Goal: Task Accomplishment & Management: Manage account settings

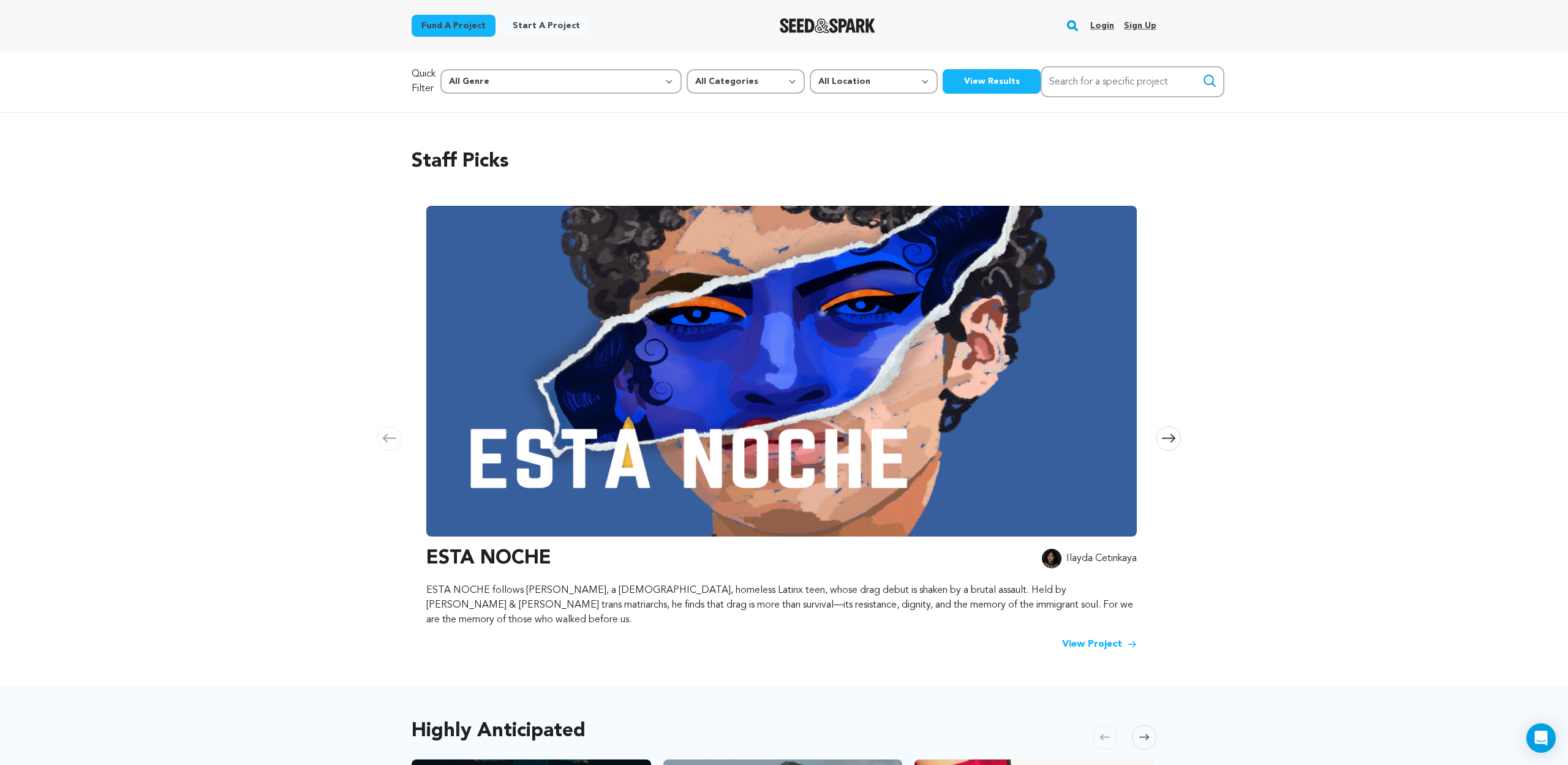
click at [1106, 27] on link "Login" at bounding box center [1102, 25] width 24 height 20
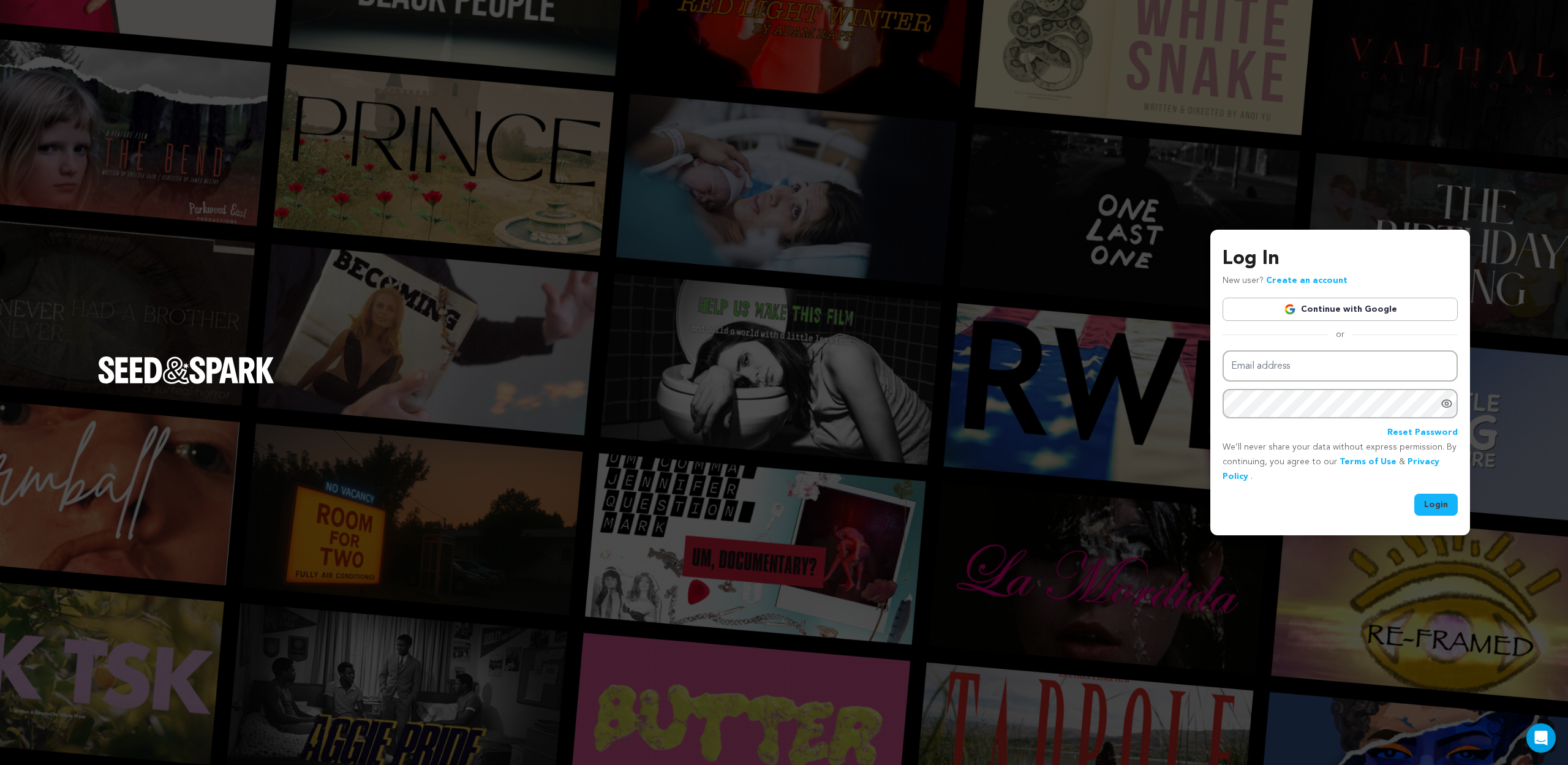
click at [1357, 314] on link "Continue with Google" at bounding box center [1340, 309] width 235 height 23
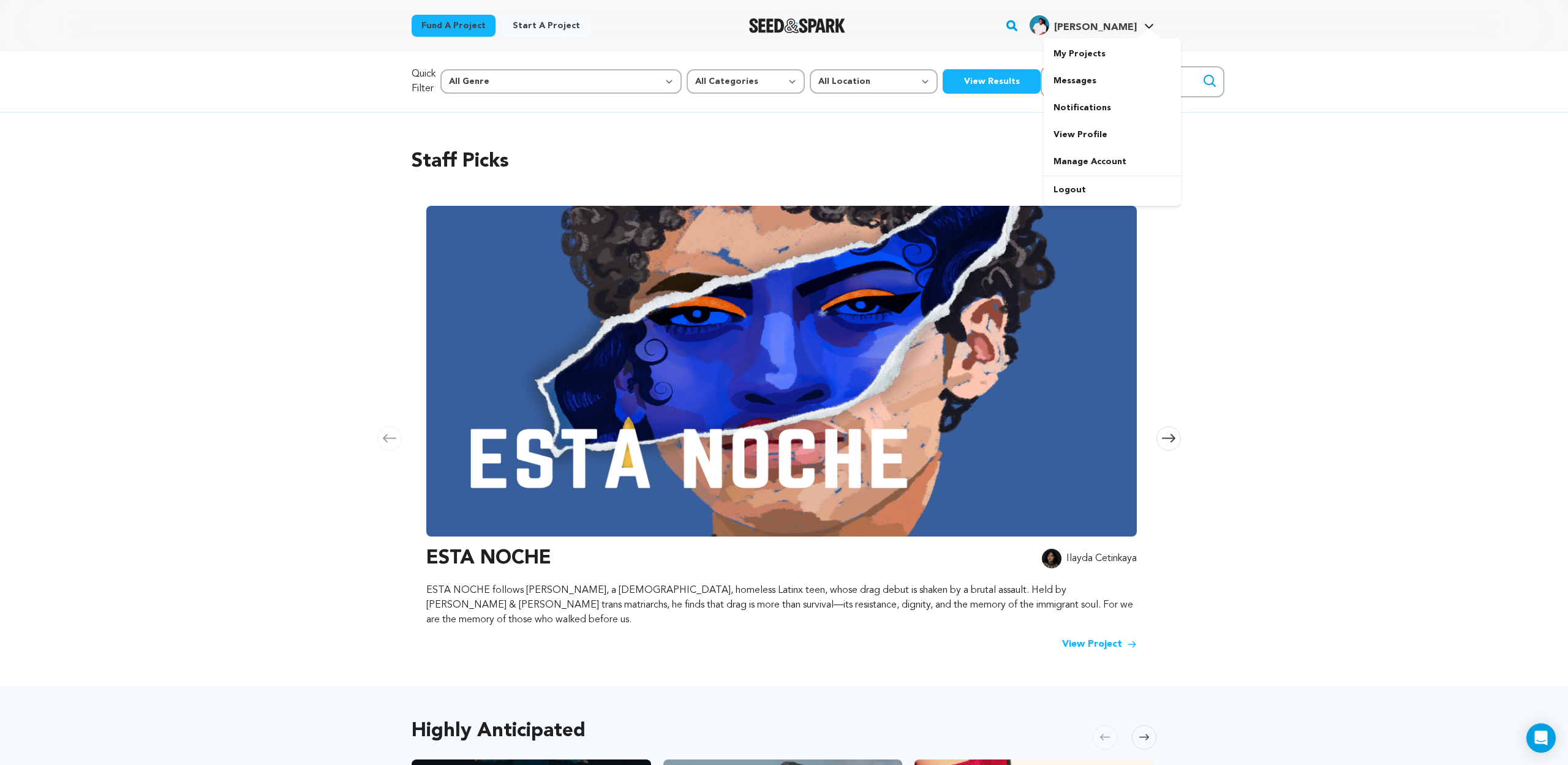
click at [1123, 24] on span "[PERSON_NAME]" at bounding box center [1096, 27] width 83 height 10
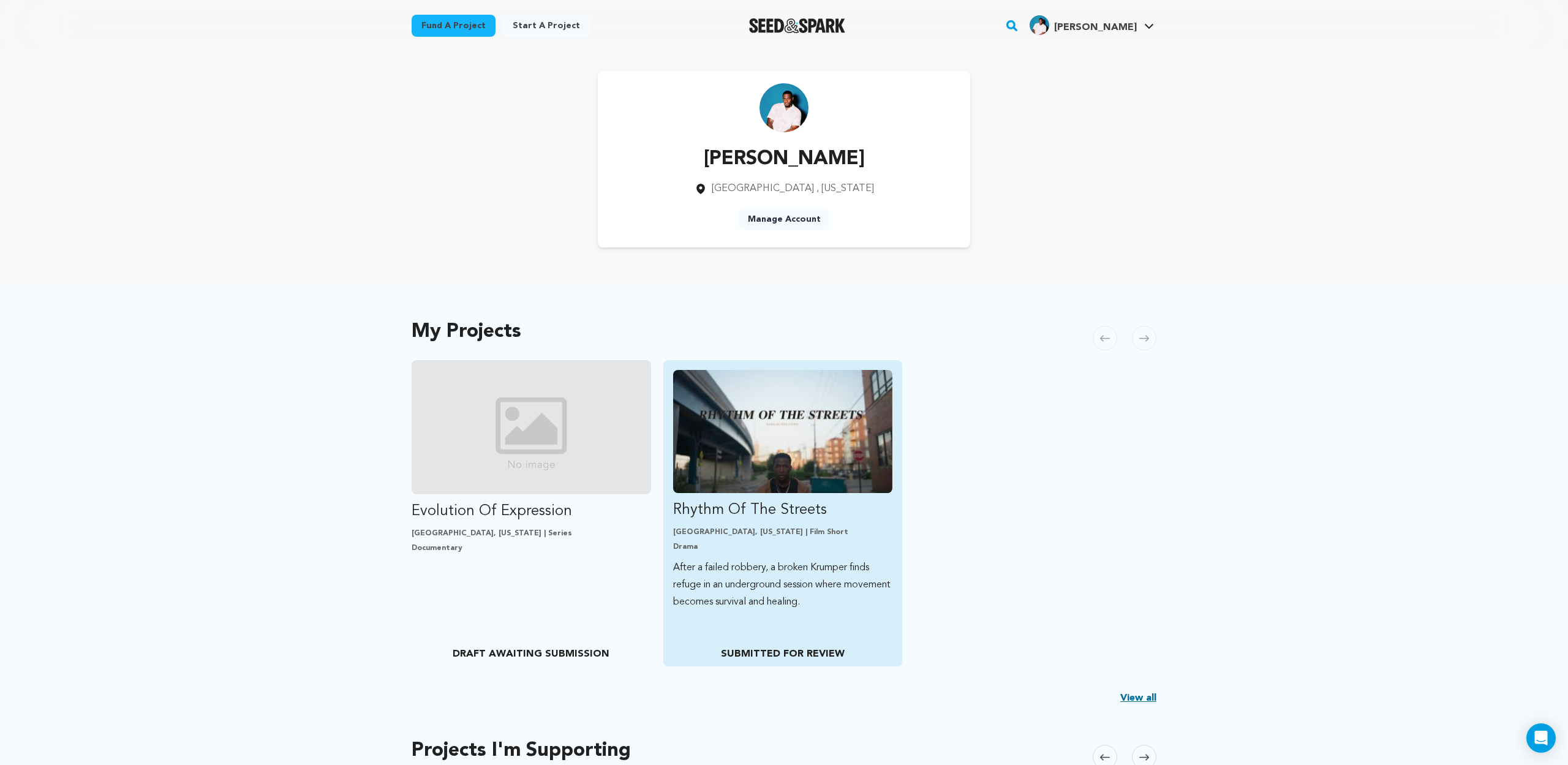
click at [681, 437] on img "Fund Rhythm Of The Streets" at bounding box center [783, 432] width 220 height 123
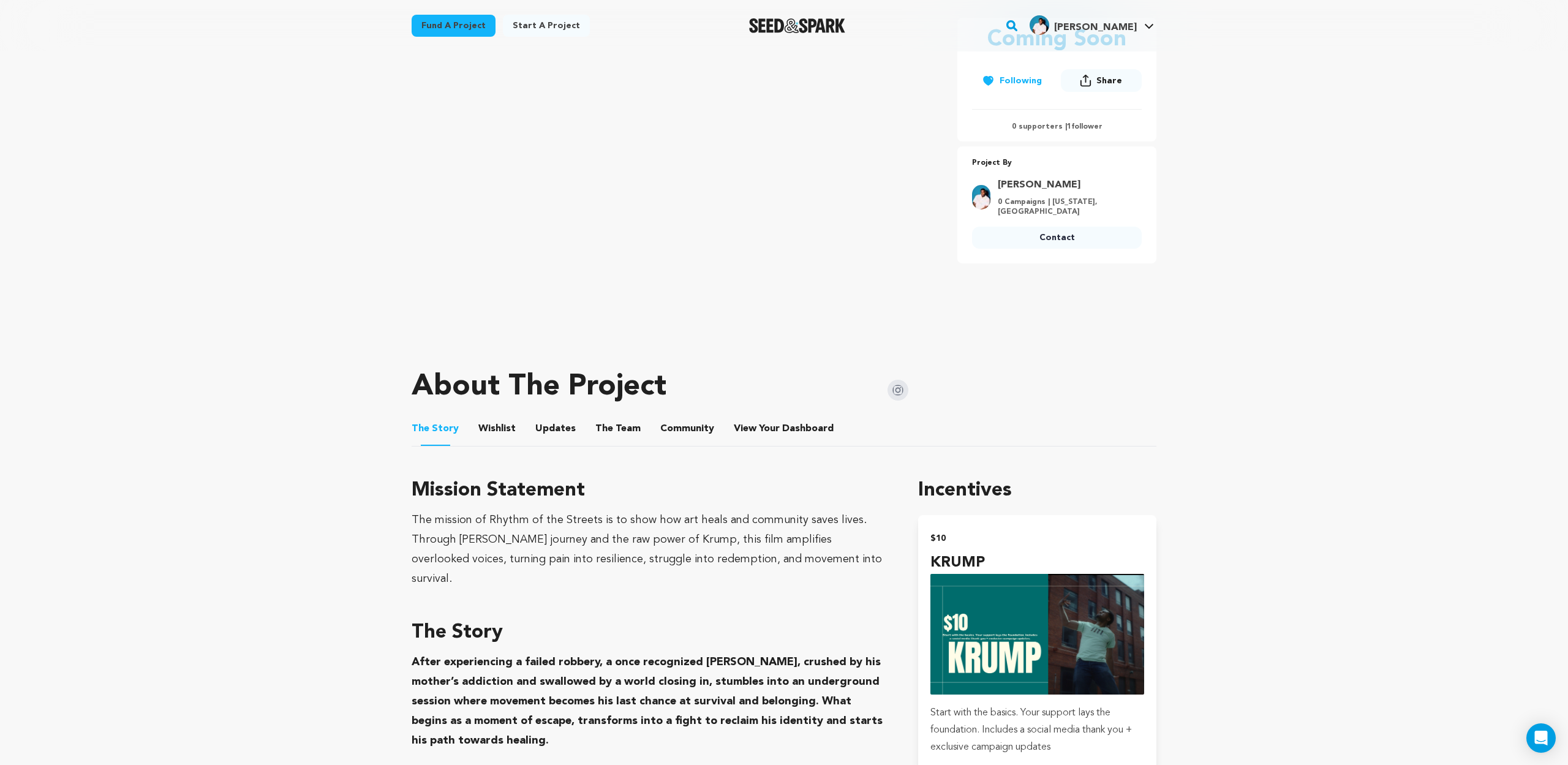
scroll to position [336, 0]
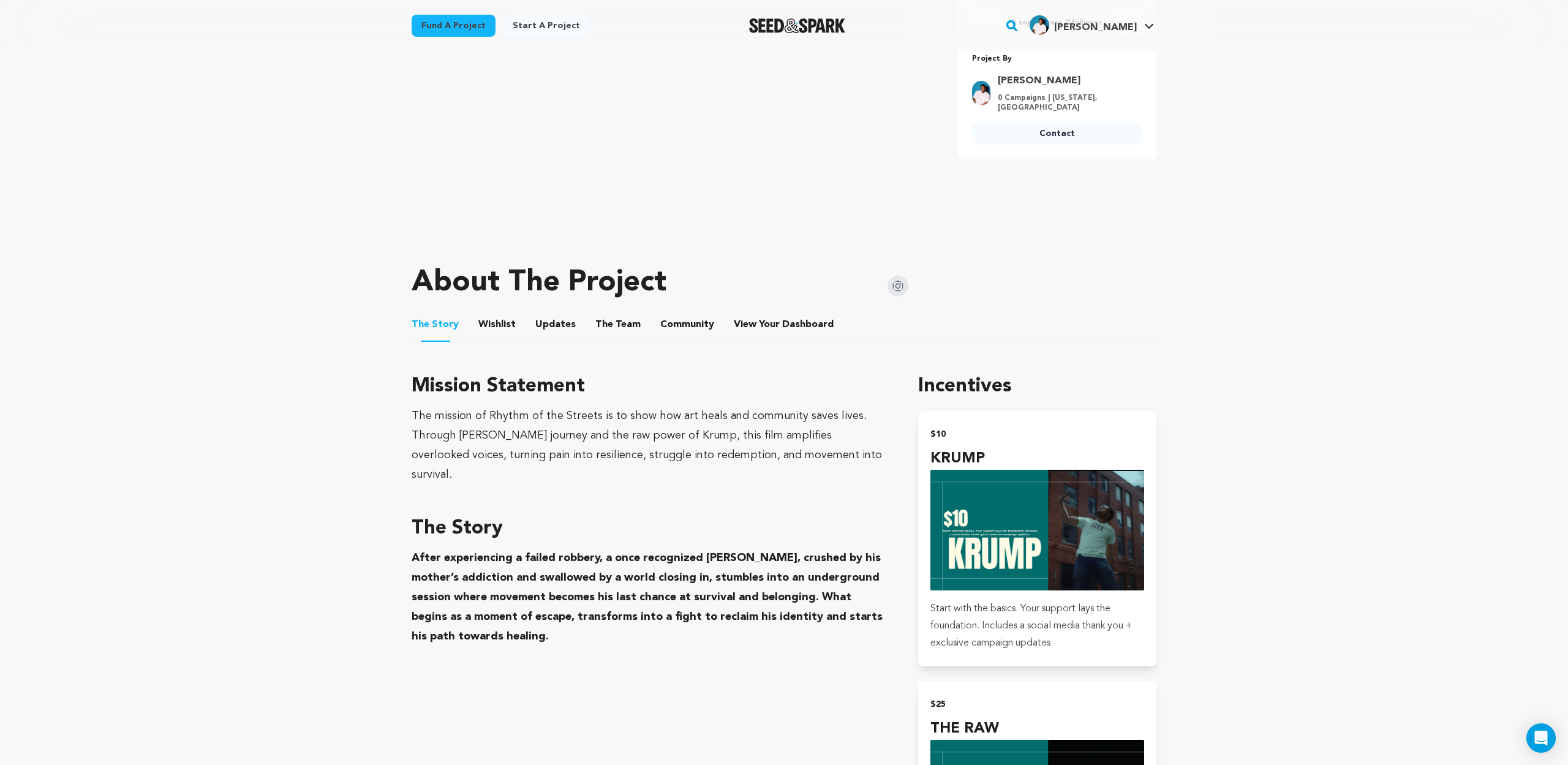
click at [515, 308] on ul "The Story The Story Wishlist Wishlist Updates Updates The Team The Team Communi…" at bounding box center [784, 325] width 745 height 35
click at [491, 312] on button "Wishlist" at bounding box center [497, 327] width 30 height 30
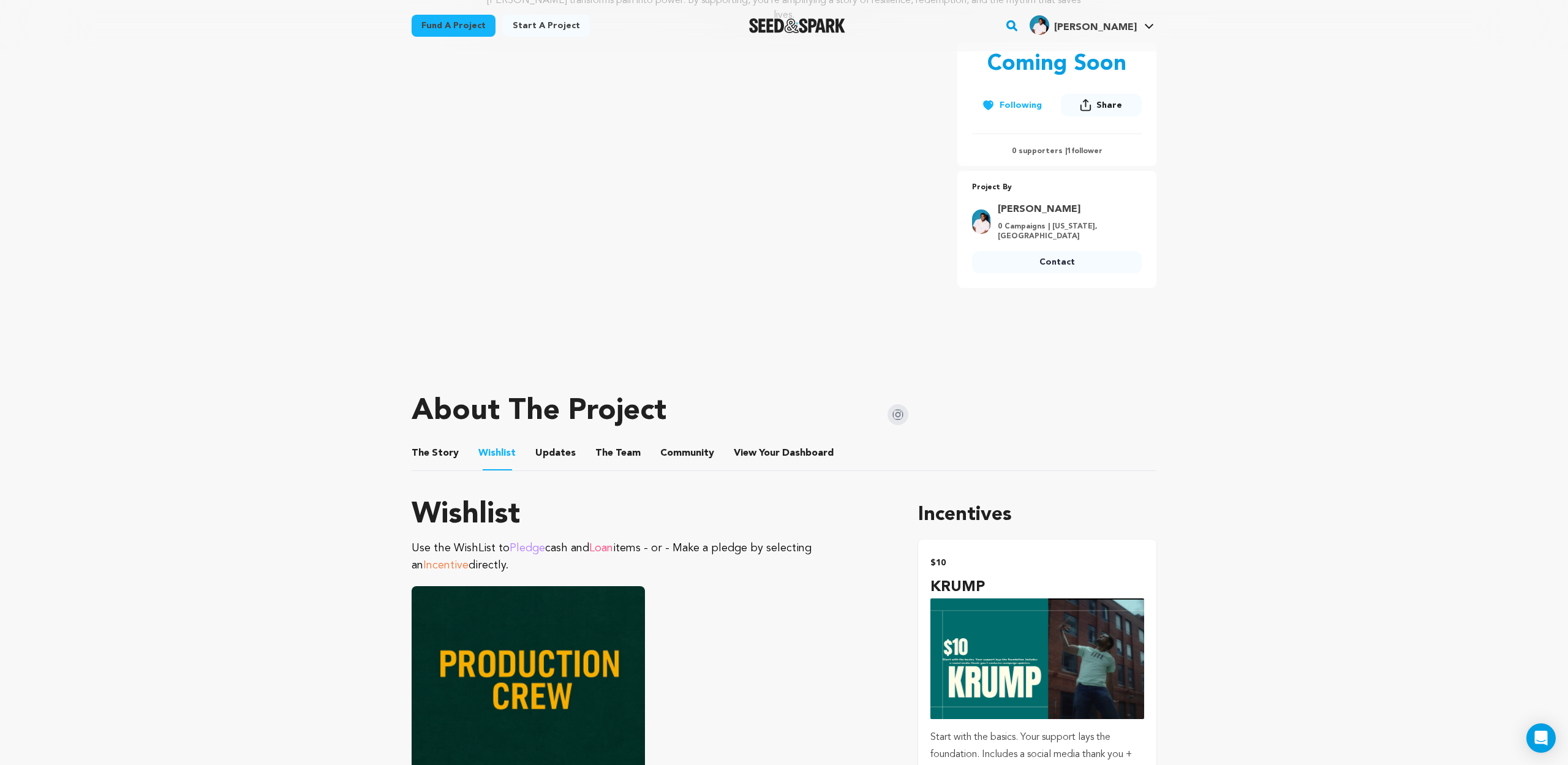
scroll to position [321, 0]
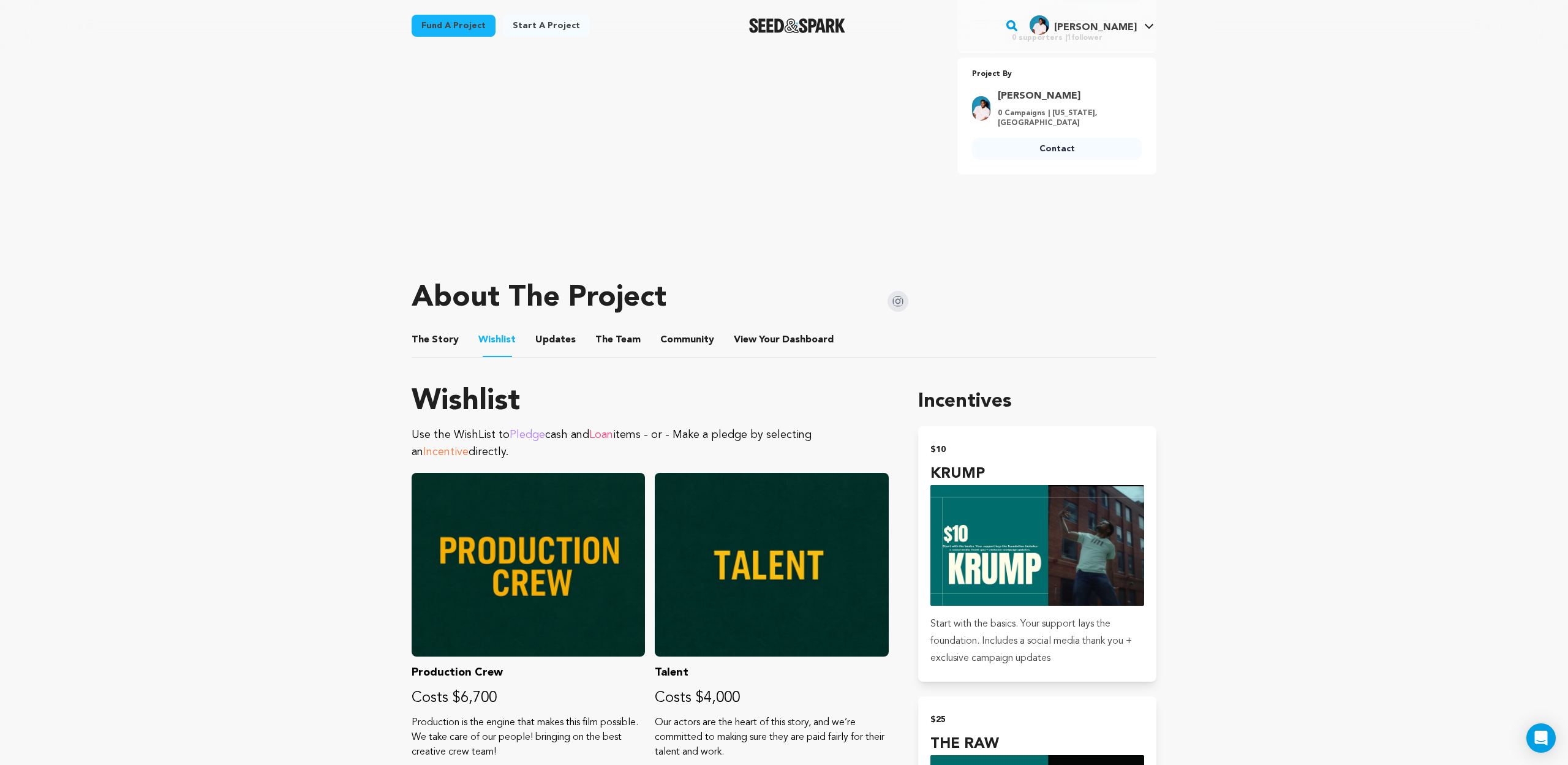
click at [552, 328] on button "Updates" at bounding box center [556, 343] width 30 height 30
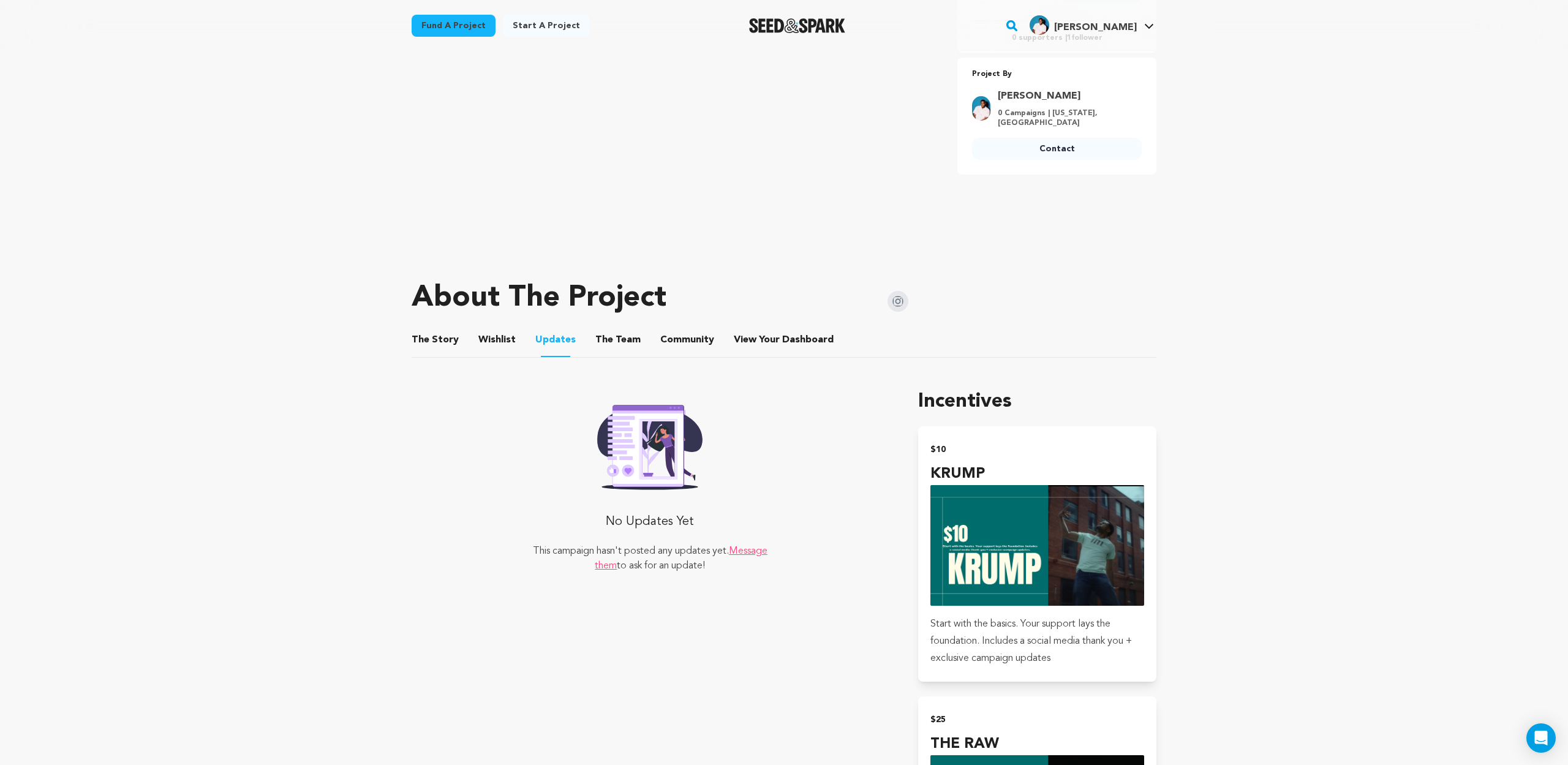
click at [604, 331] on button "The Team" at bounding box center [618, 343] width 30 height 30
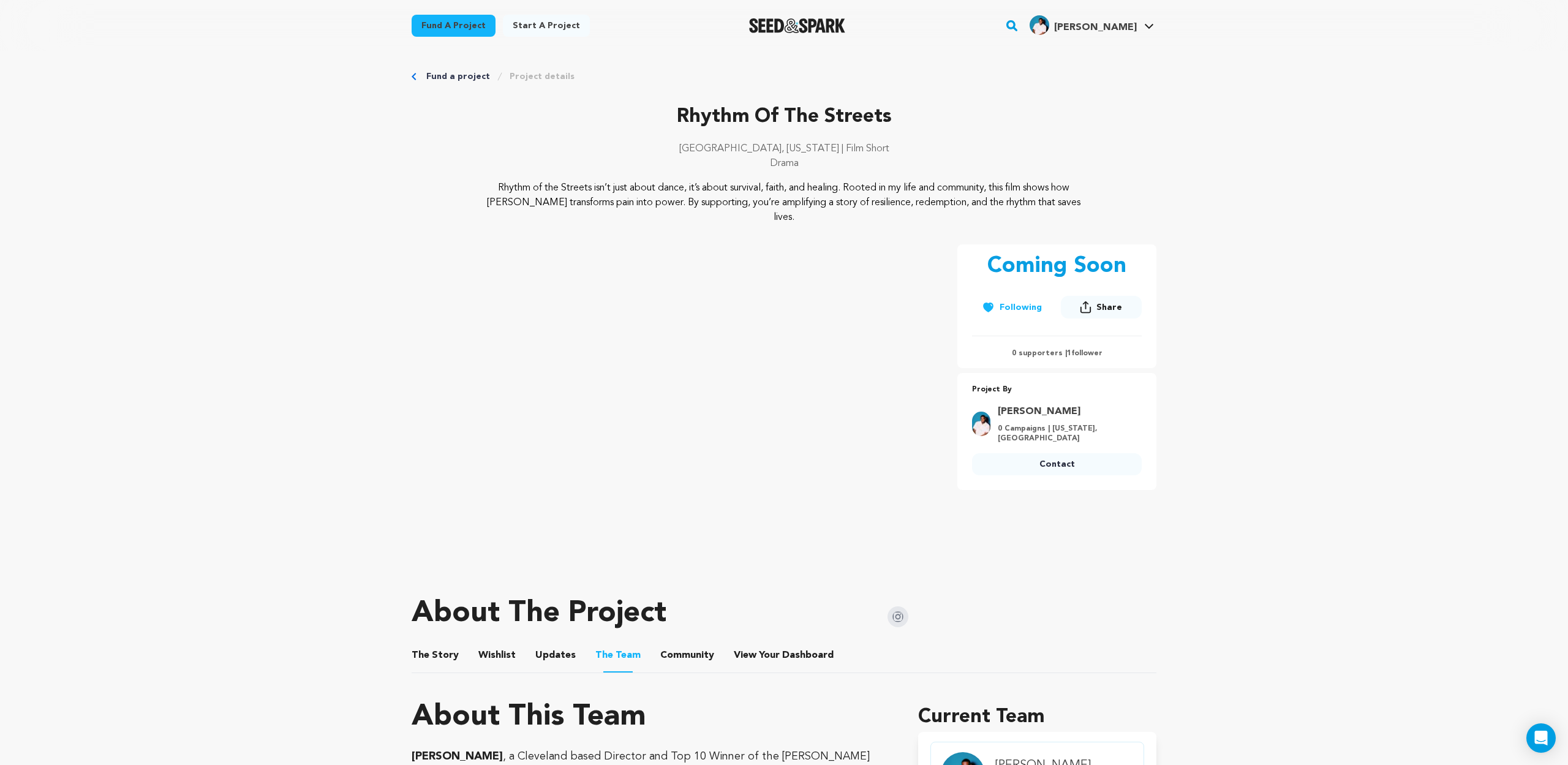
scroll to position [3, 0]
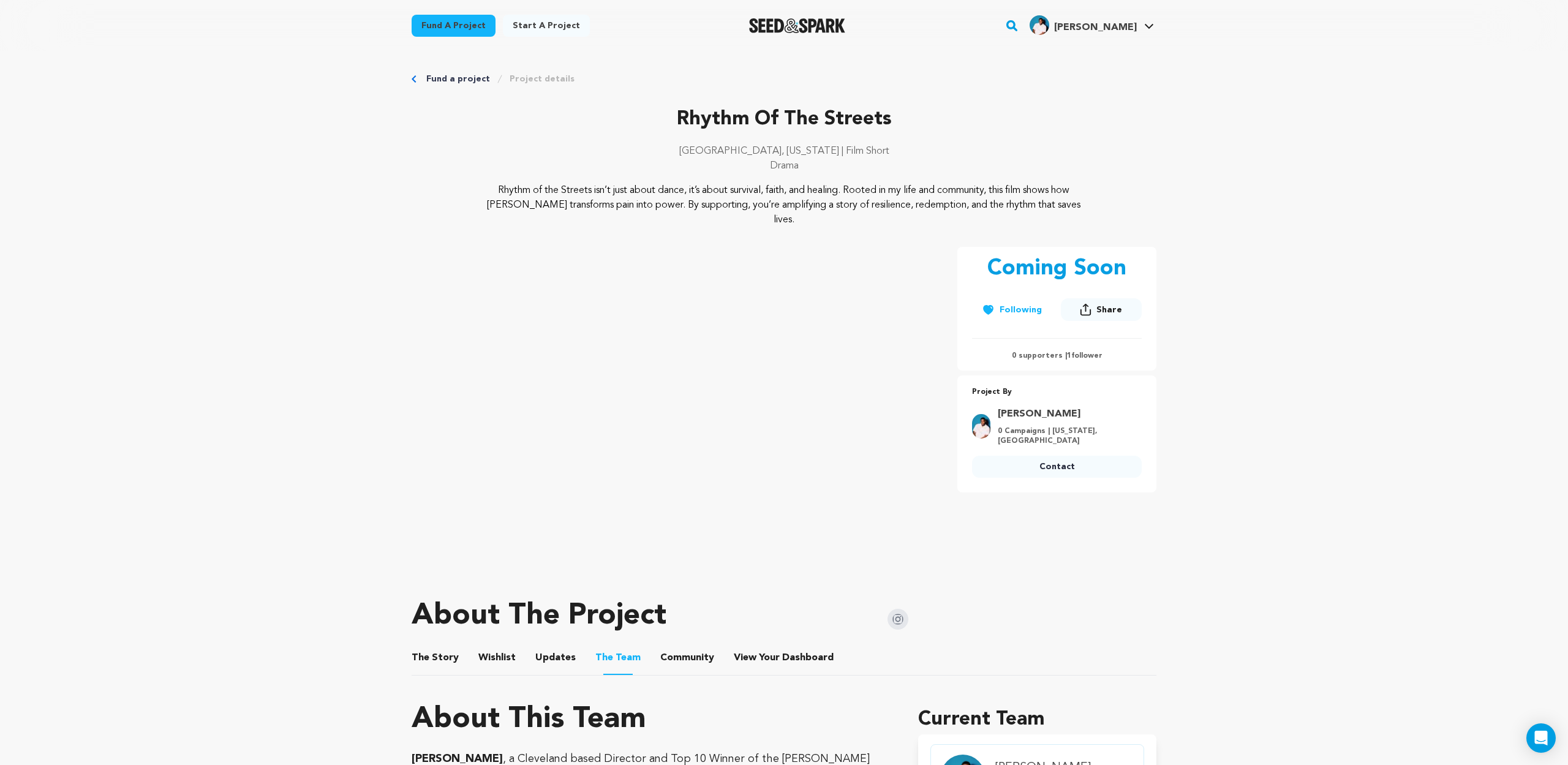
click at [426, 80] on div "Fund a project Project details" at bounding box center [784, 79] width 745 height 12
click at [433, 80] on link "Fund a project" at bounding box center [458, 79] width 64 height 12
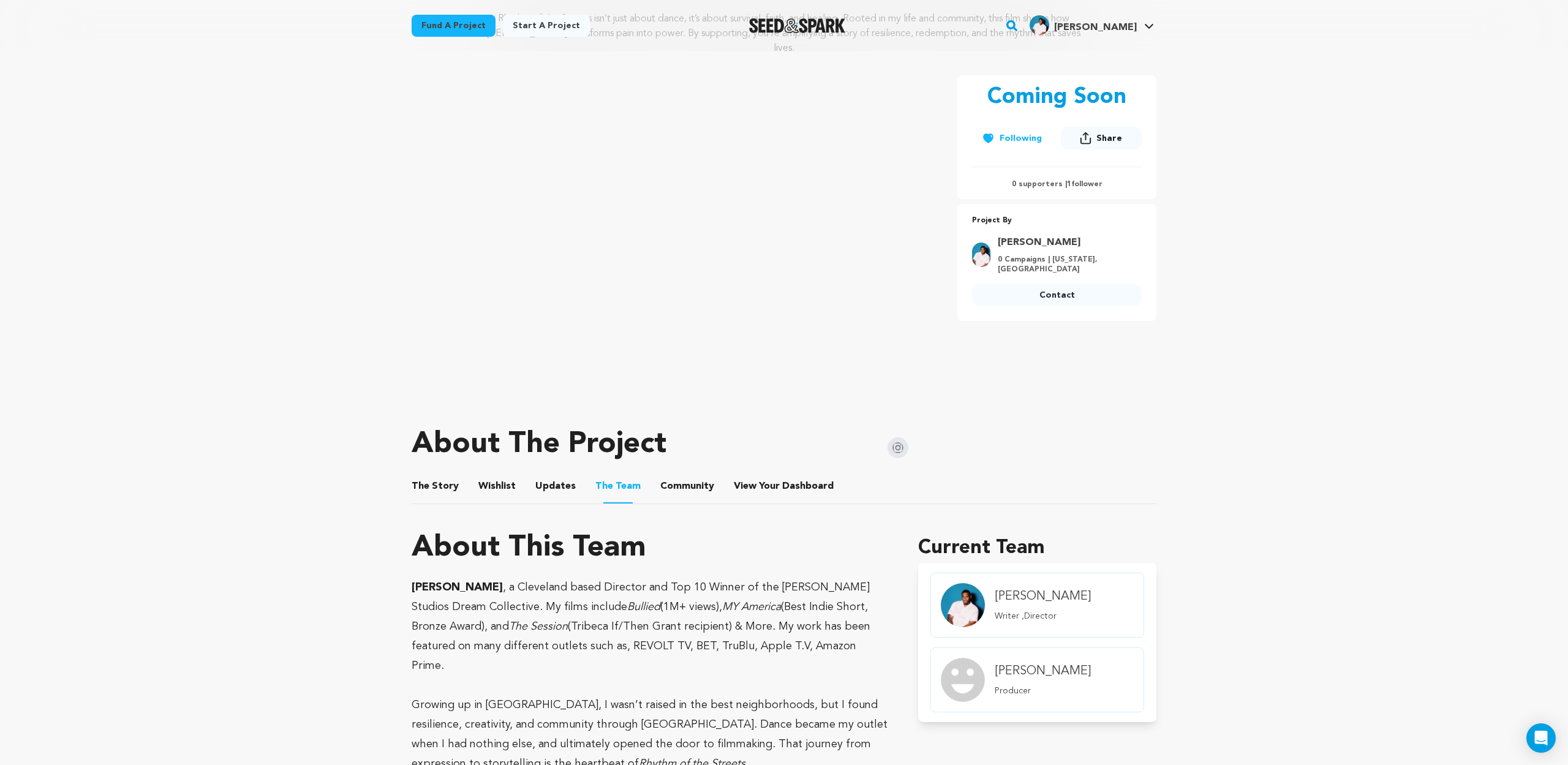
click at [442, 476] on button "The Story" at bounding box center [436, 489] width 30 height 30
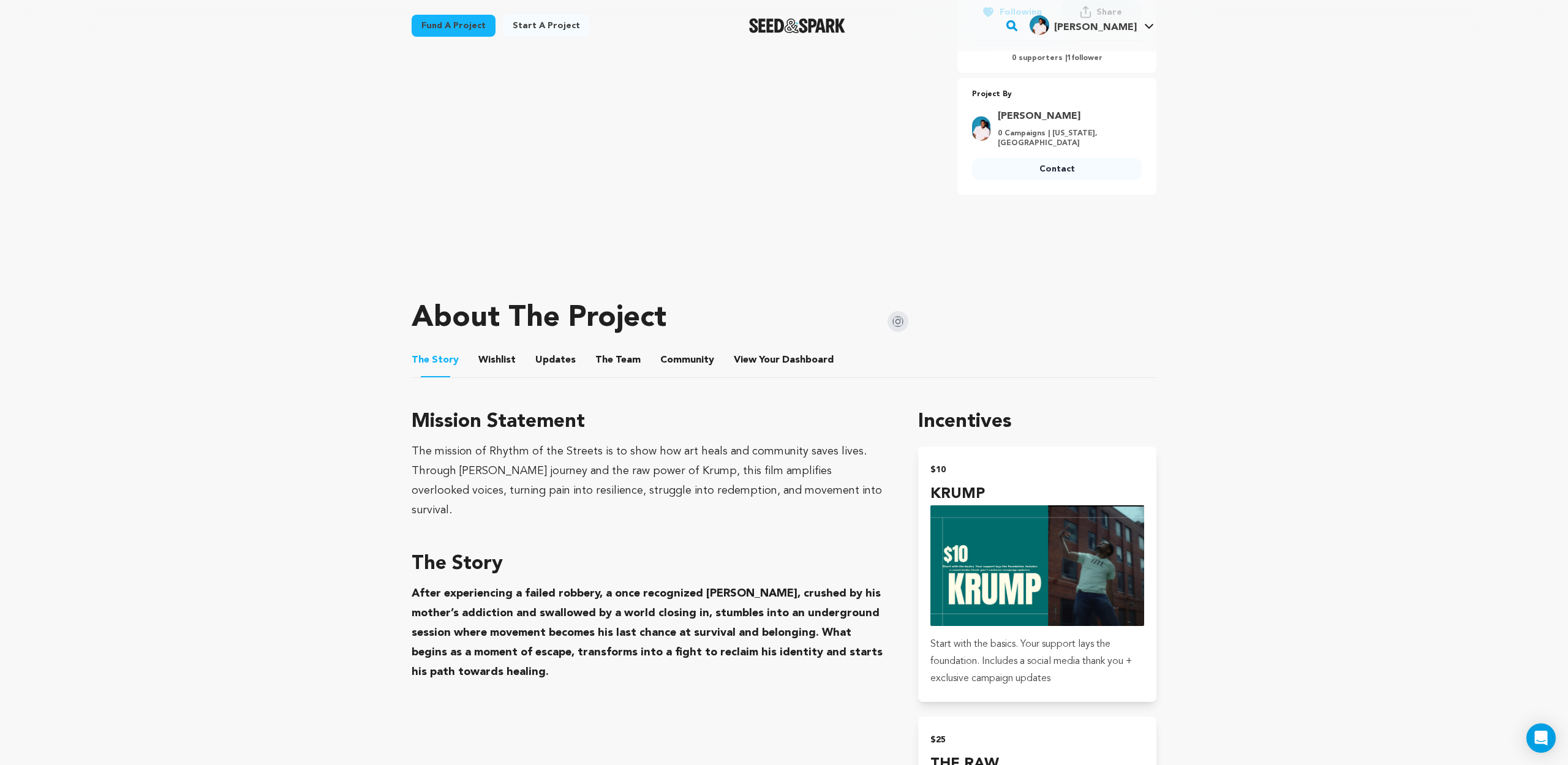
scroll to position [506, 0]
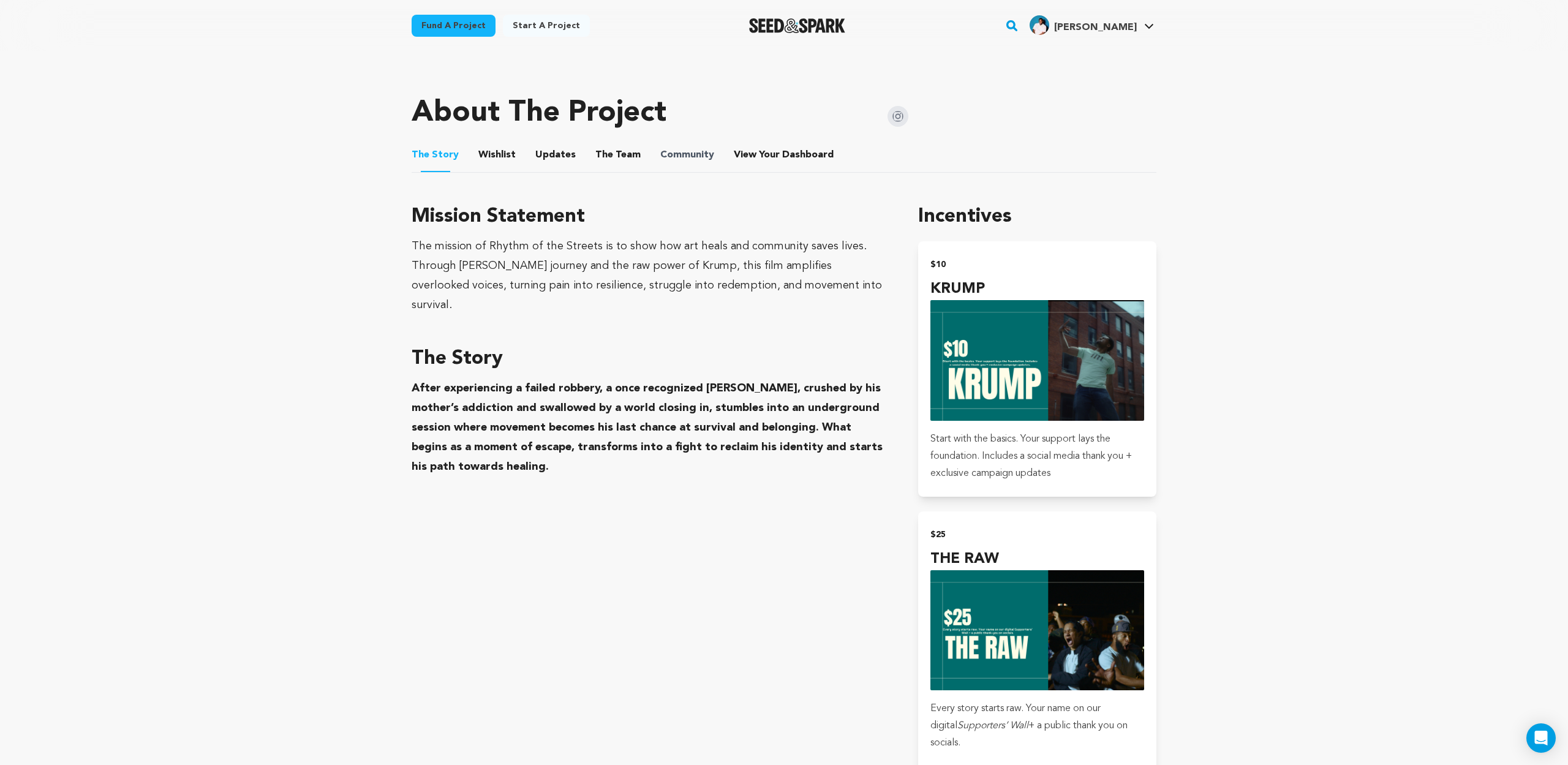
drag, startPoint x: 664, startPoint y: 142, endPoint x: 700, endPoint y: 143, distance: 36.0
click at [672, 143] on button "Community" at bounding box center [687, 158] width 30 height 30
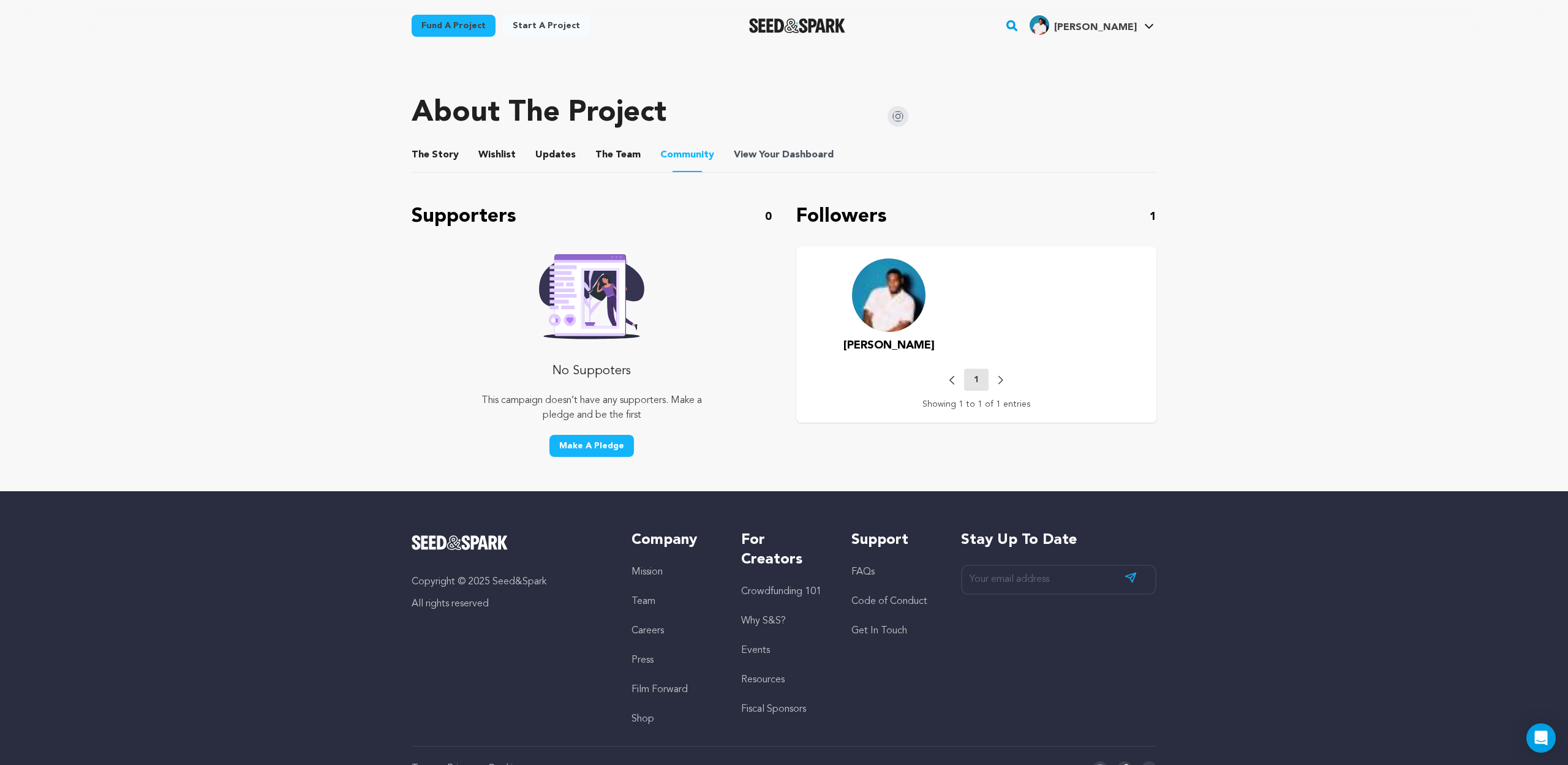
click at [766, 148] on span "View Your Dashboard" at bounding box center [785, 155] width 102 height 15
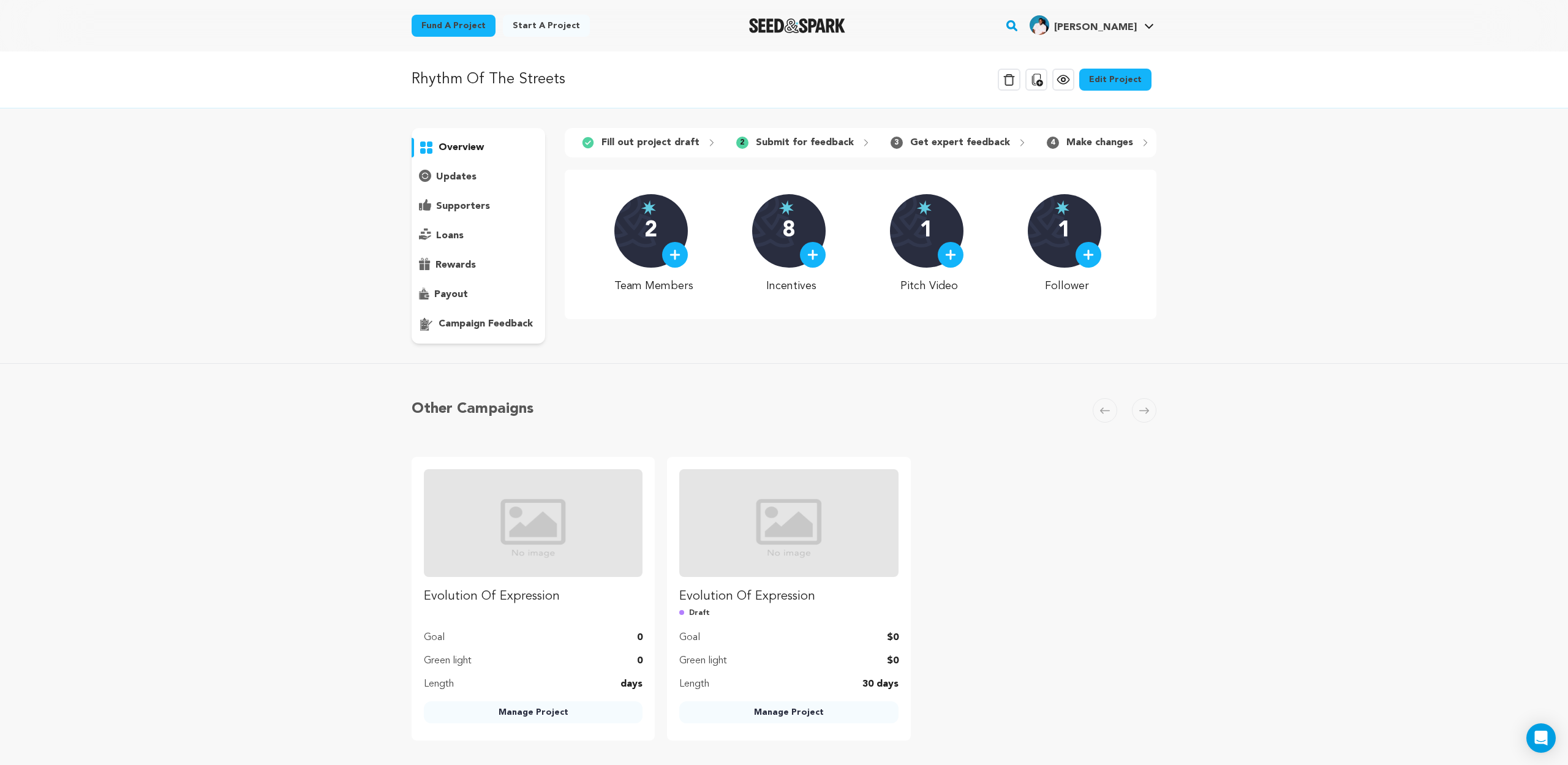
click at [433, 232] on div "loans" at bounding box center [478, 235] width 134 height 20
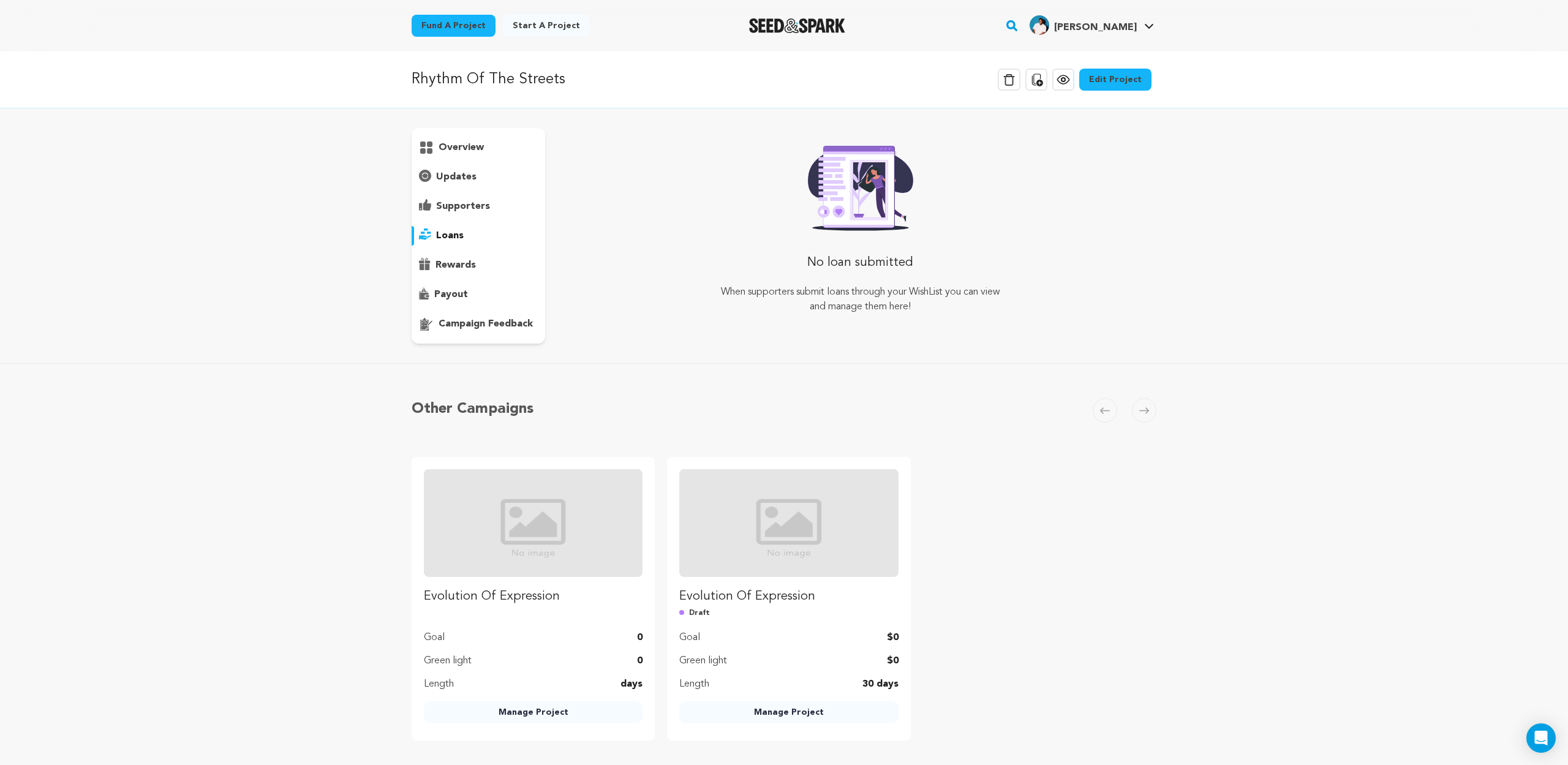
click at [448, 294] on p "payout" at bounding box center [451, 294] width 34 height 15
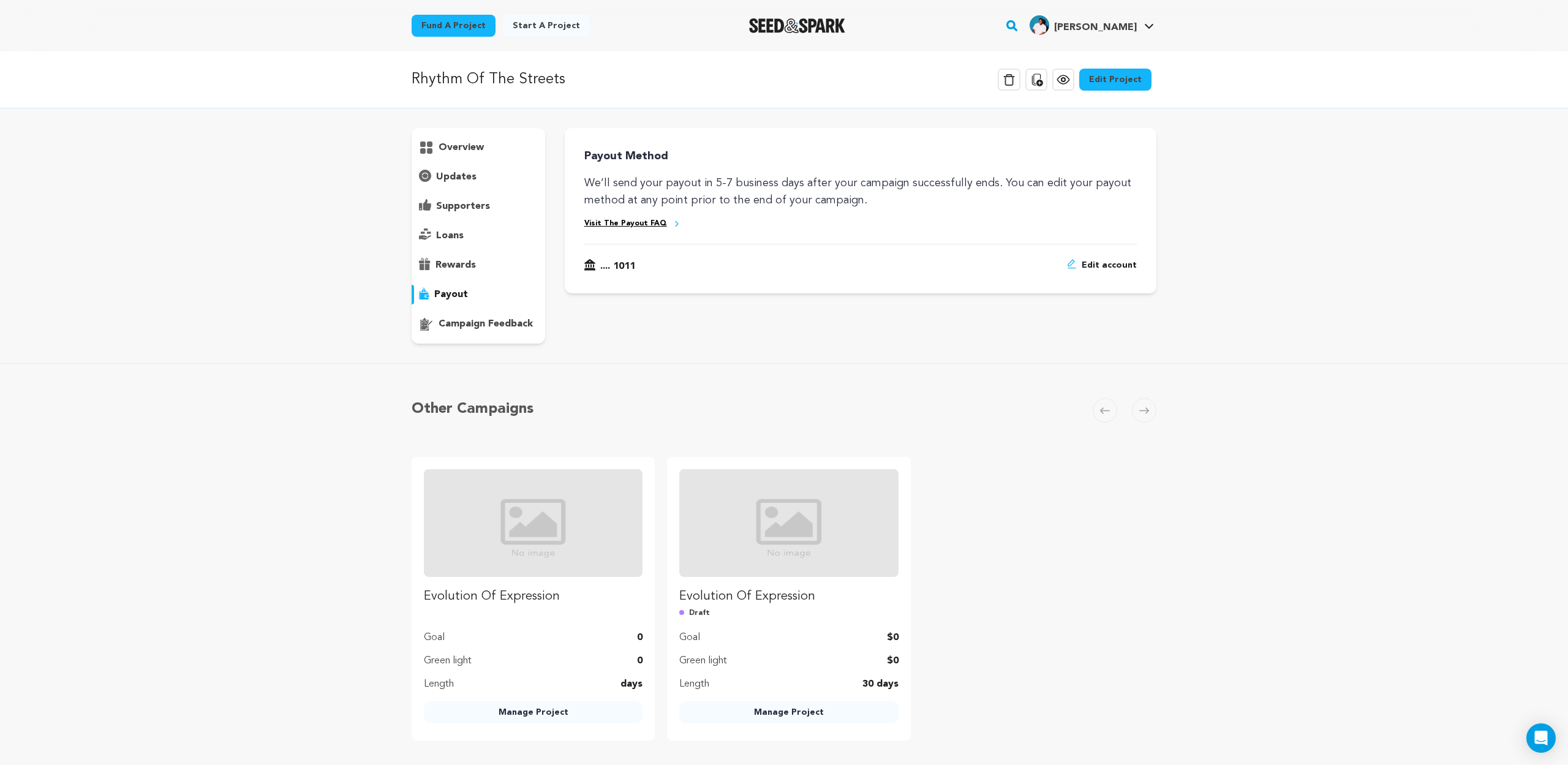
click at [470, 319] on p "campaign feedback" at bounding box center [486, 324] width 94 height 15
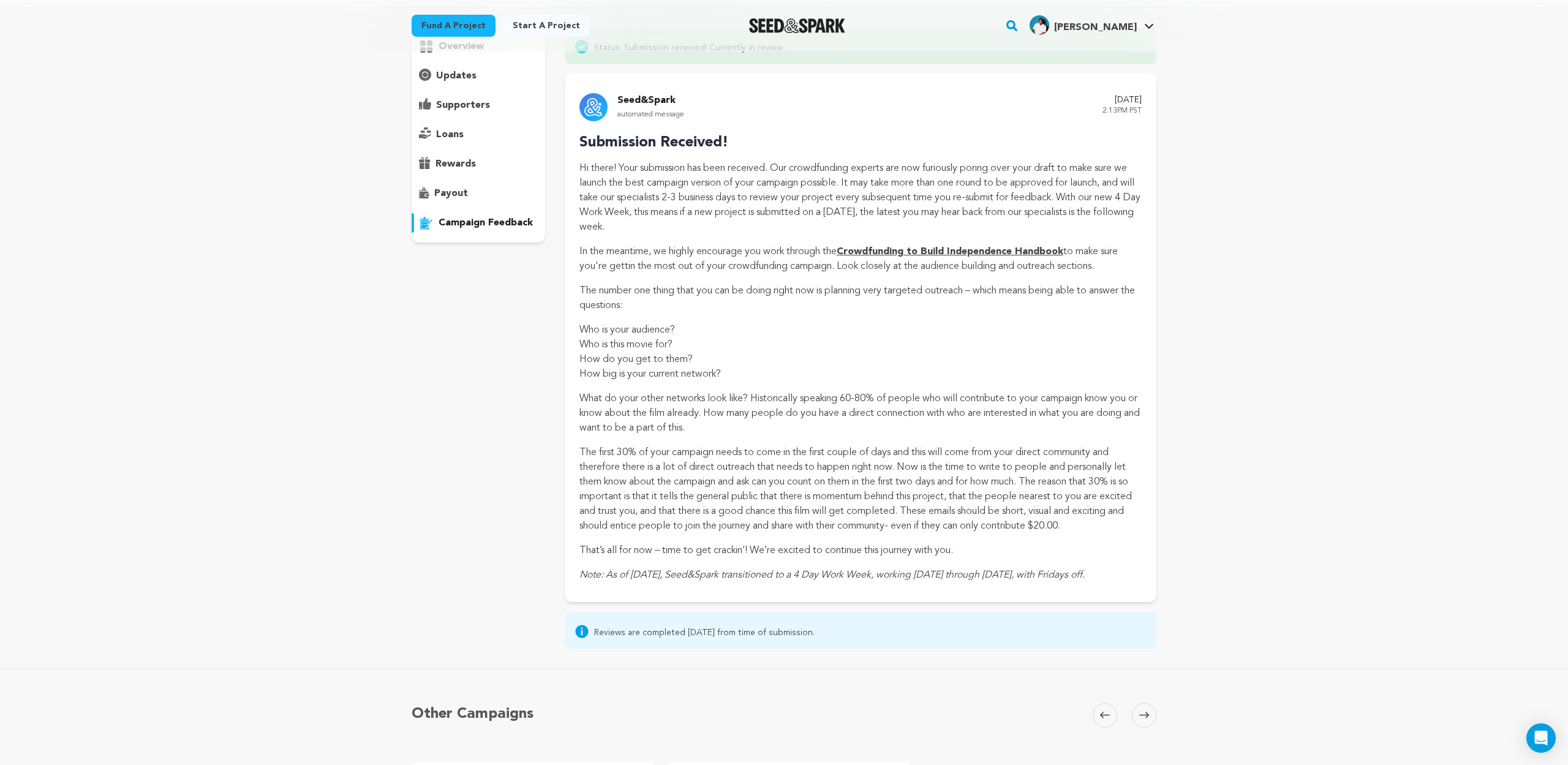
scroll to position [105, 0]
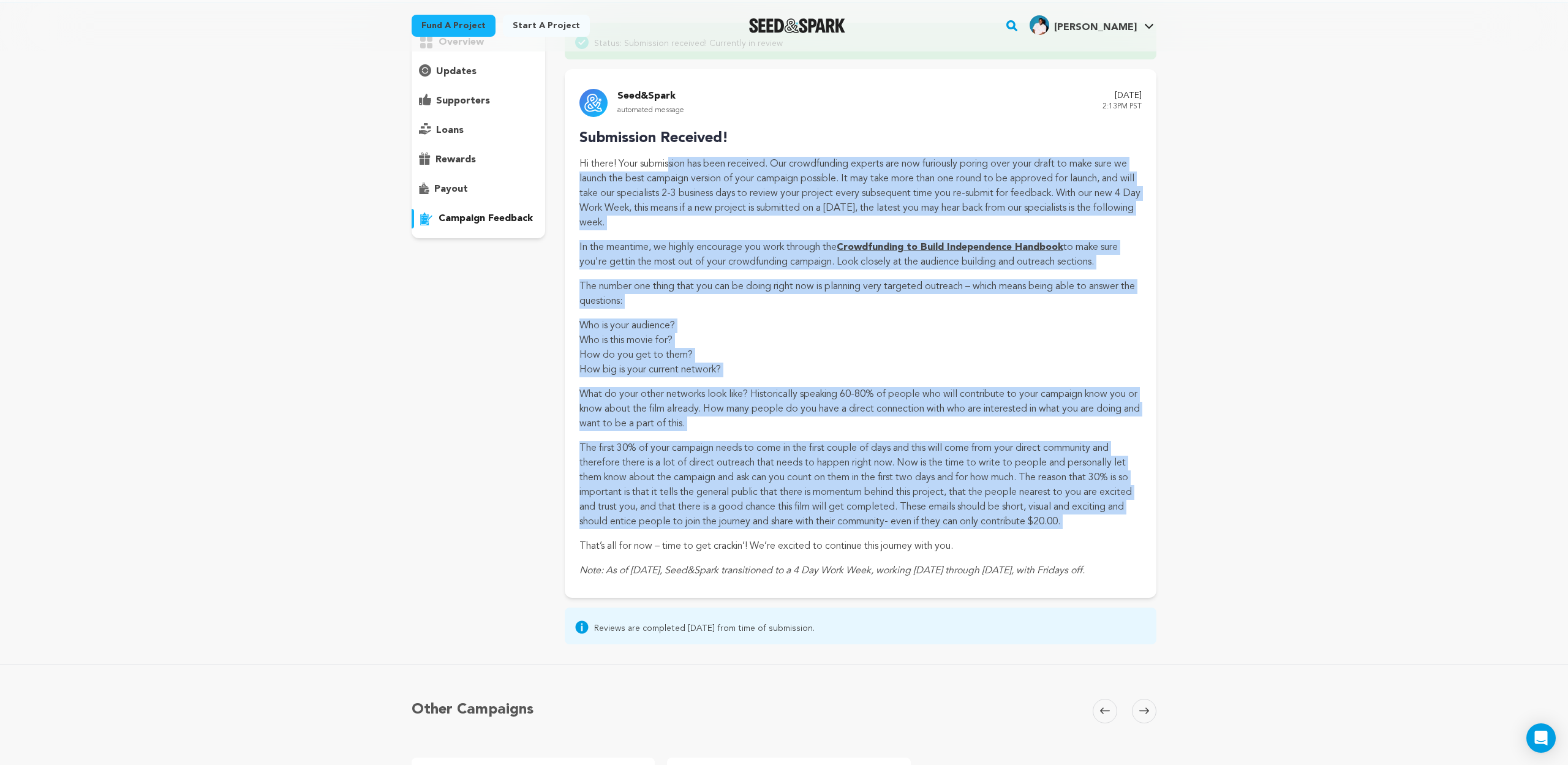
drag, startPoint x: 579, startPoint y: 161, endPoint x: 975, endPoint y: 532, distance: 542.6
click at [975, 532] on div "Hi there! Your submission has been received. Our crowdfunding experts are now f…" at bounding box center [861, 368] width 562 height 422
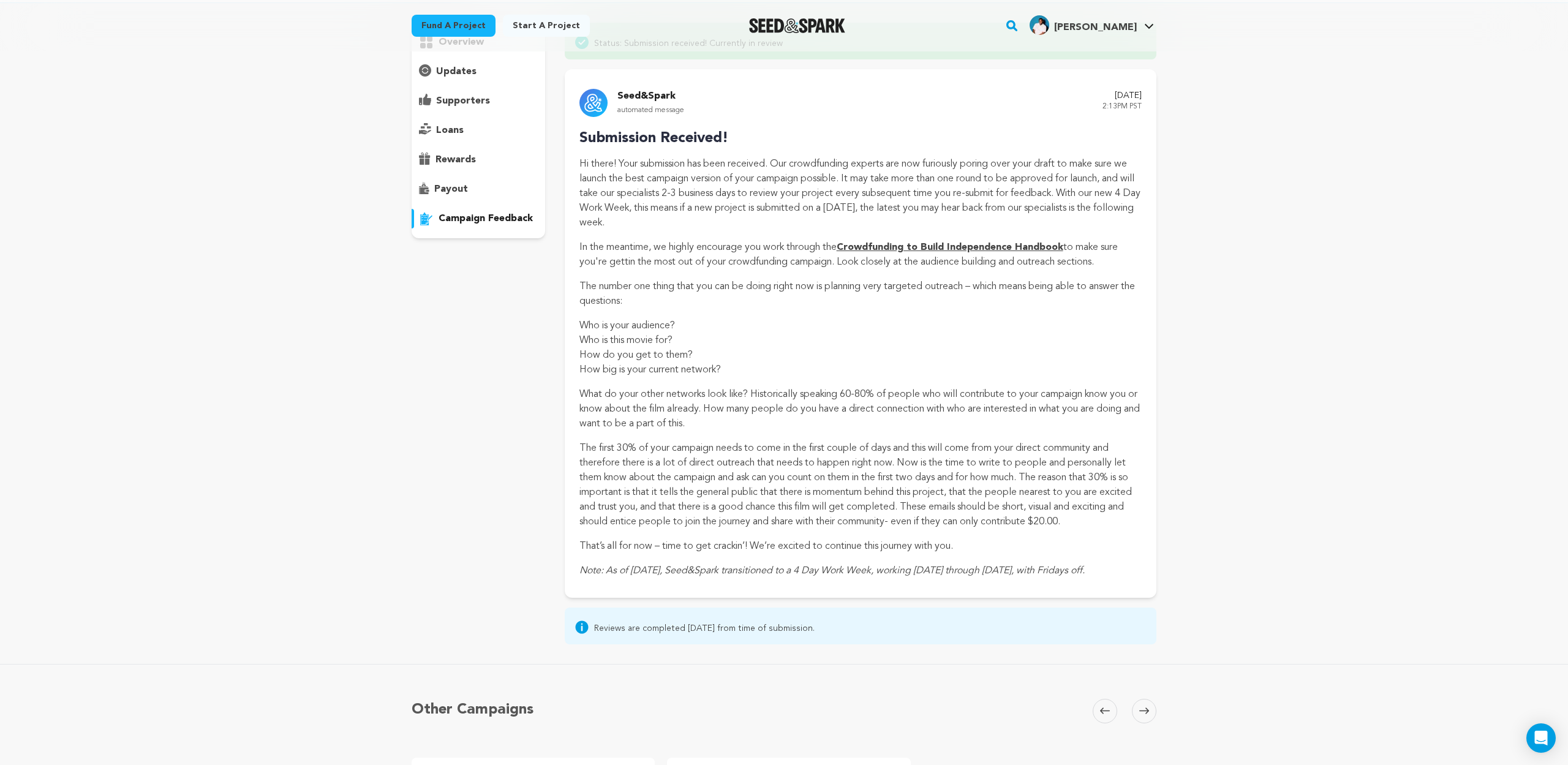
click at [535, 489] on div "overview updates" at bounding box center [478, 333] width 134 height 621
click at [283, 0] on div "Fund a project Start a project Search" at bounding box center [784, 26] width 1568 height 52
